Goal: Use online tool/utility

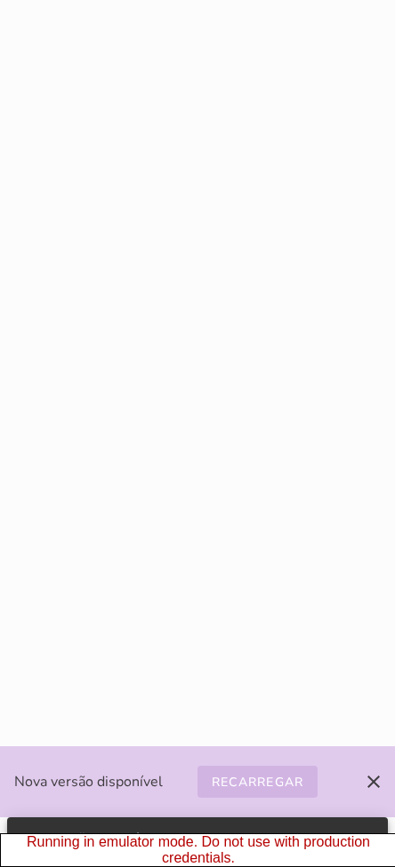
click at [0, 0] on slot "Recarregar" at bounding box center [0, 0] width 0 height 0
